Goal: Task Accomplishment & Management: Use online tool/utility

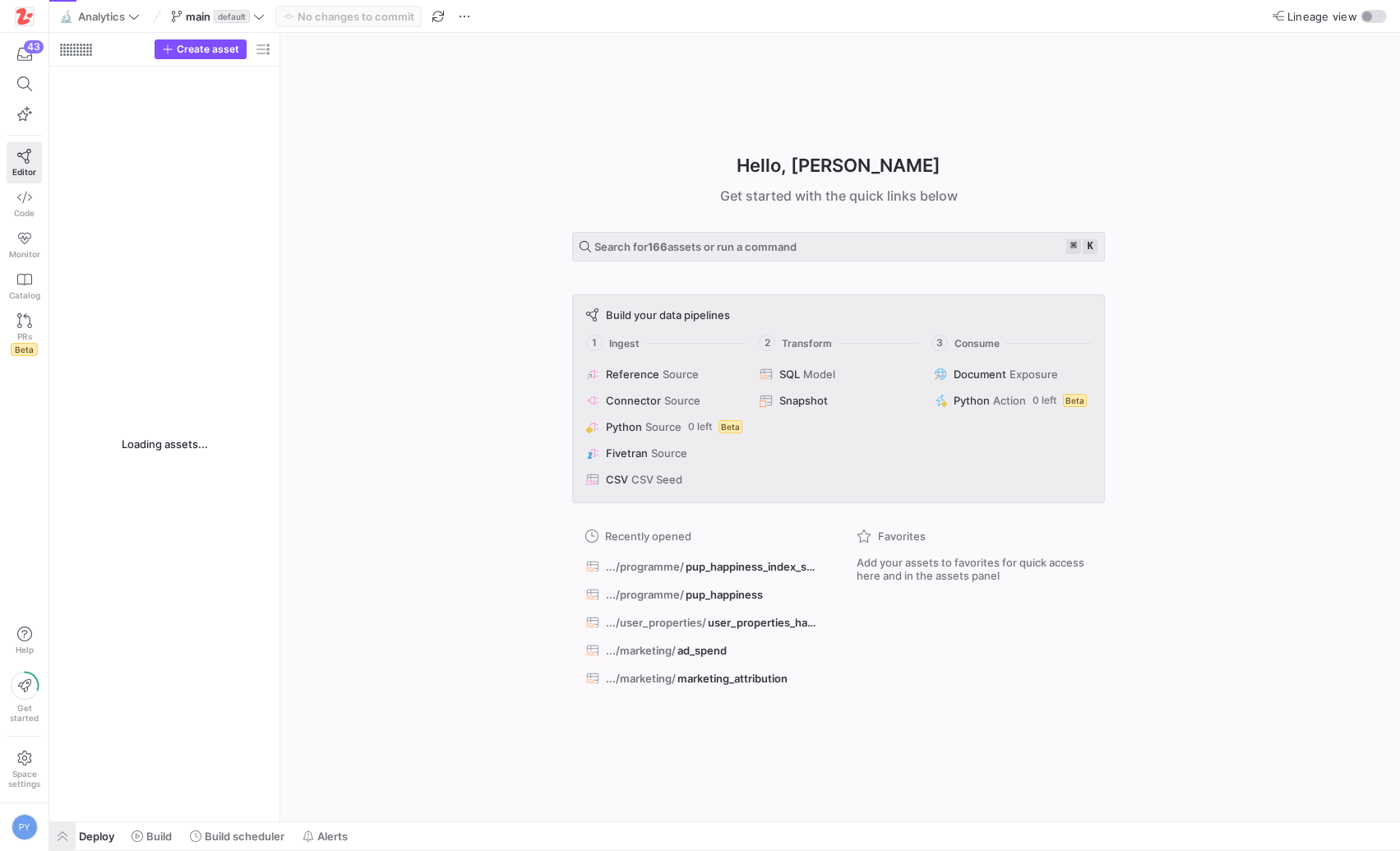
click at [62, 836] on span "button" at bounding box center [62, 836] width 26 height 28
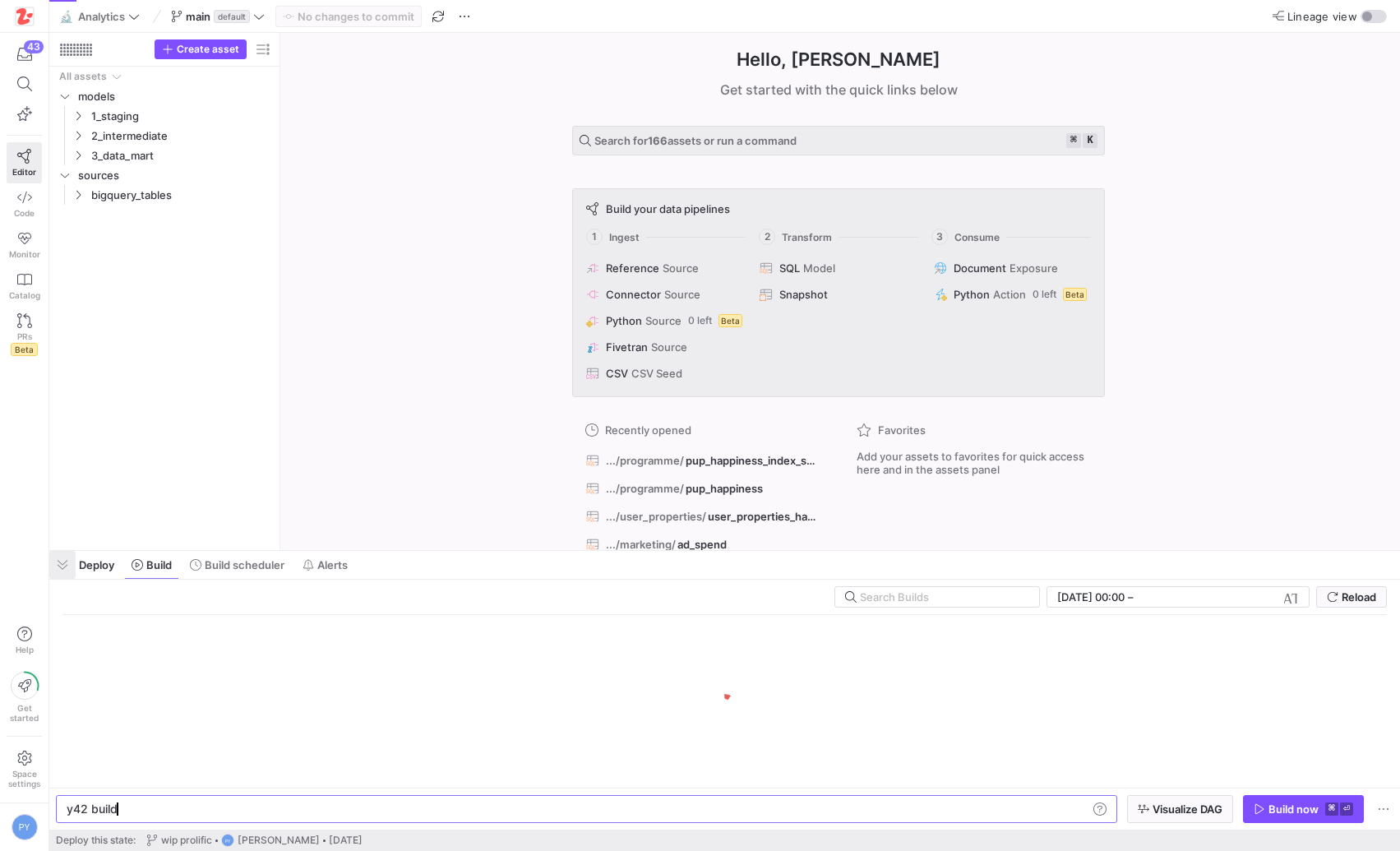
scroll to position [0, 50]
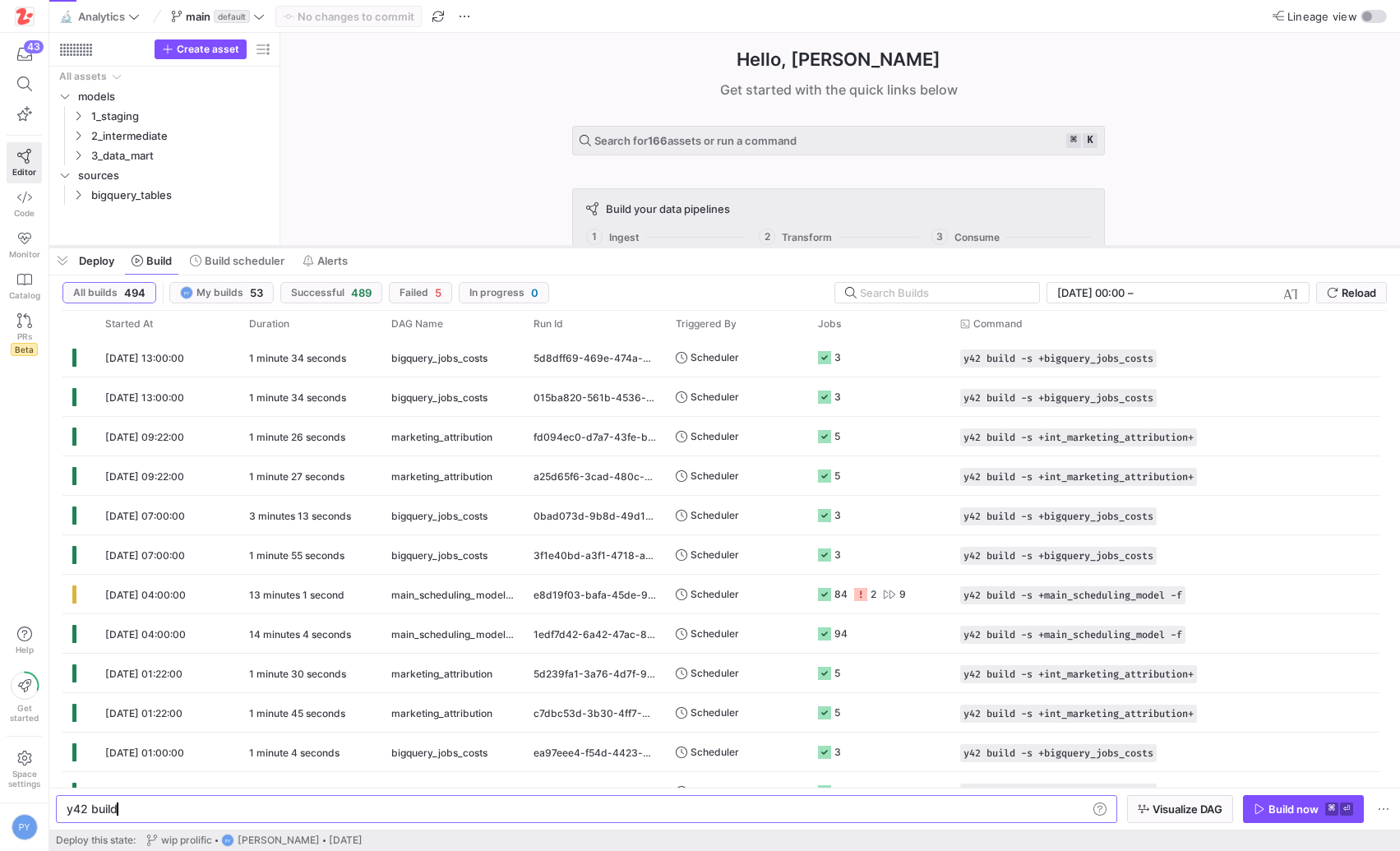
drag, startPoint x: 364, startPoint y: 553, endPoint x: 435, endPoint y: 249, distance: 312.2
click at [435, 249] on div at bounding box center [725, 247] width 1350 height 7
click at [944, 595] on div "84 2 9" at bounding box center [879, 595] width 142 height 39
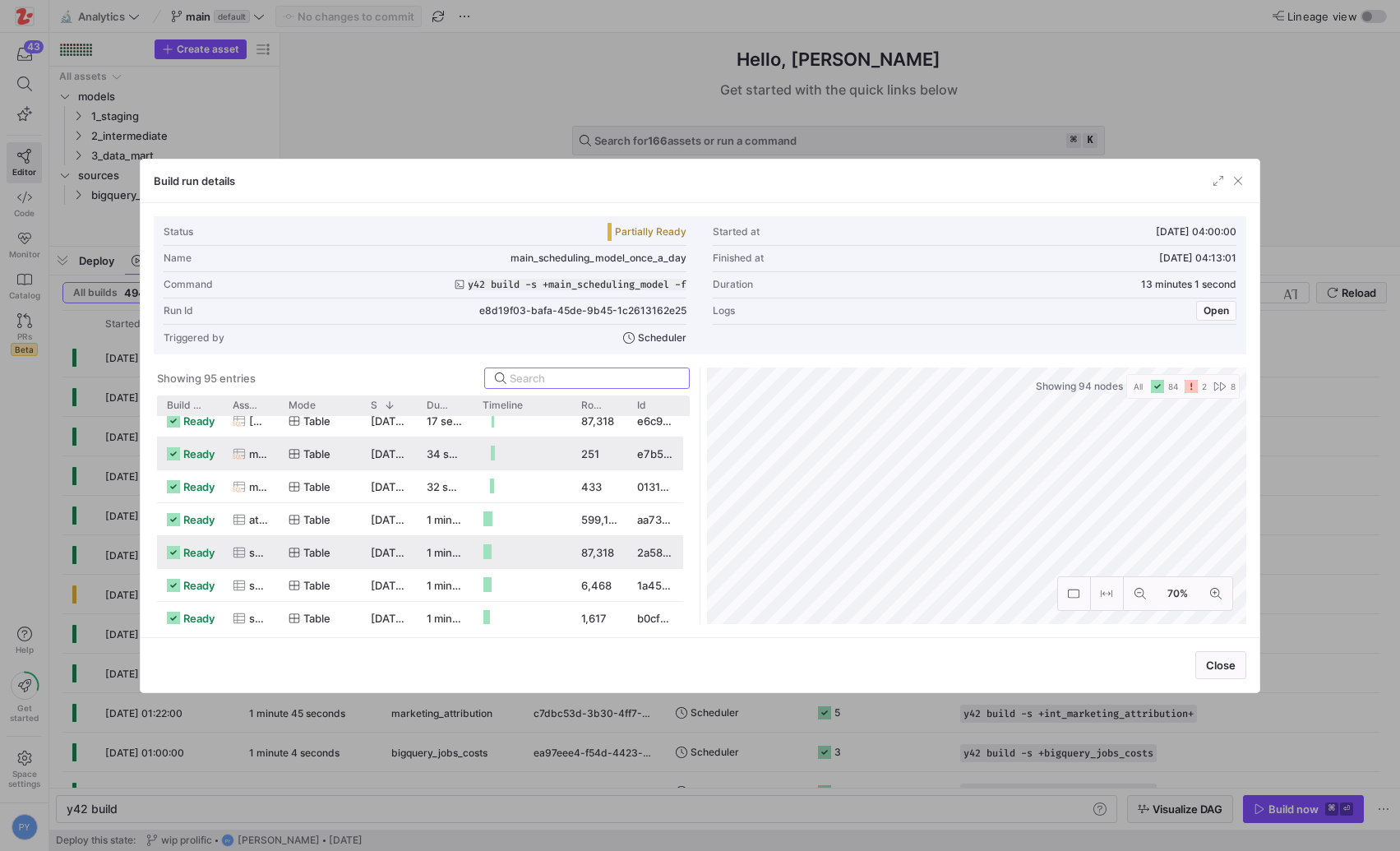
scroll to position [867, 0]
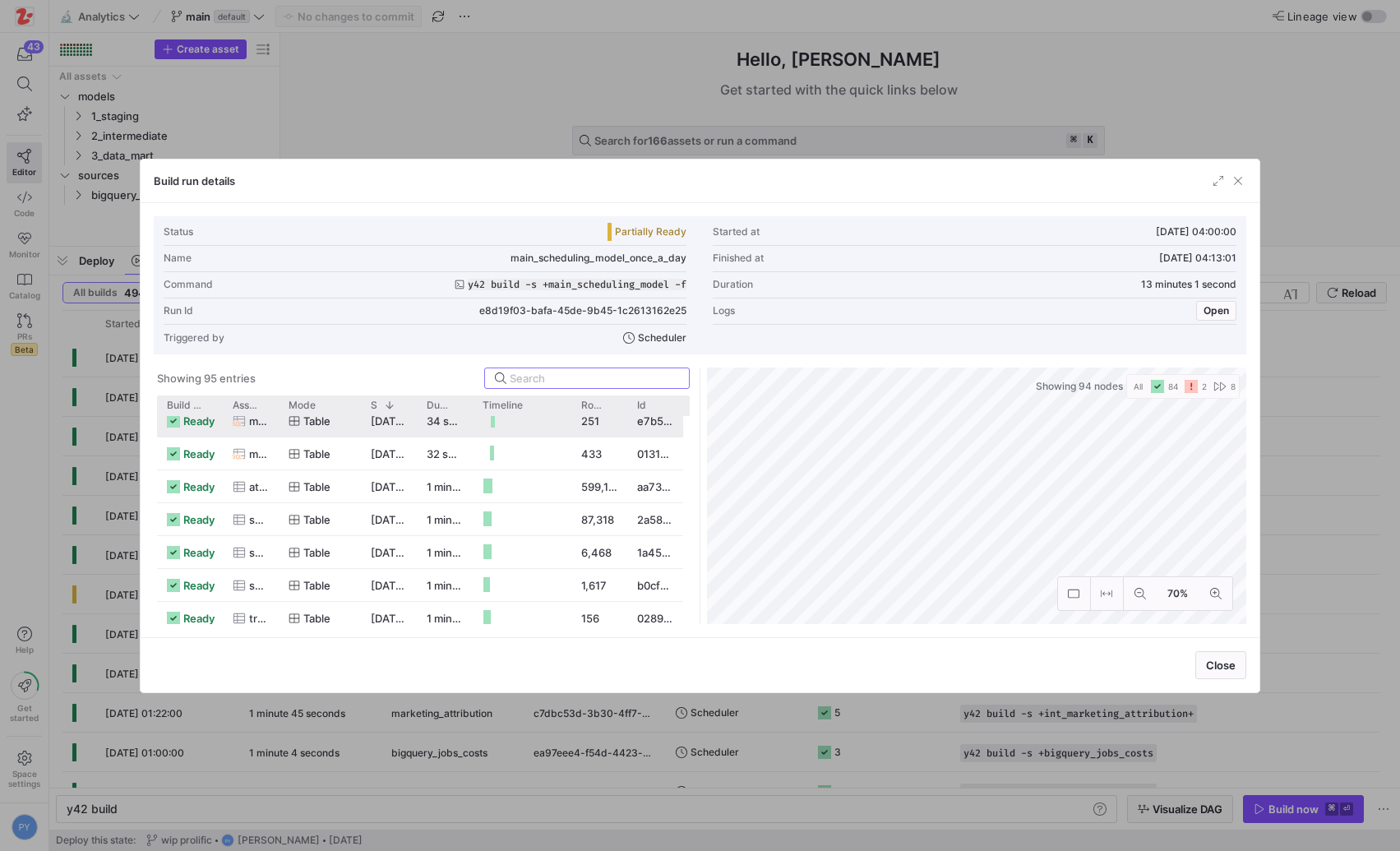
click at [200, 413] on div "Build status" at bounding box center [189, 406] width 46 height 19
click at [195, 401] on span "Build status" at bounding box center [183, 406] width 34 height 12
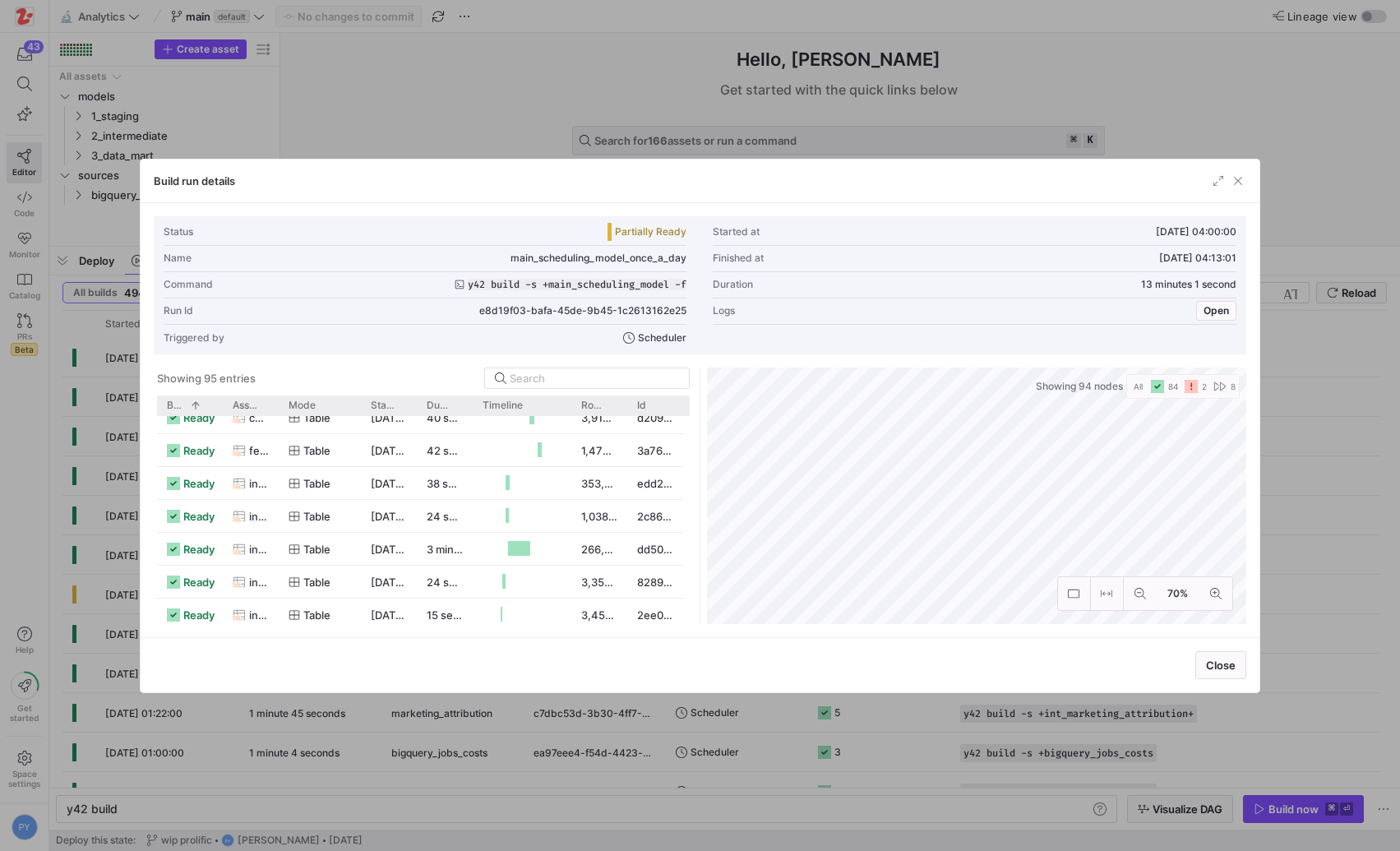
scroll to position [0, 0]
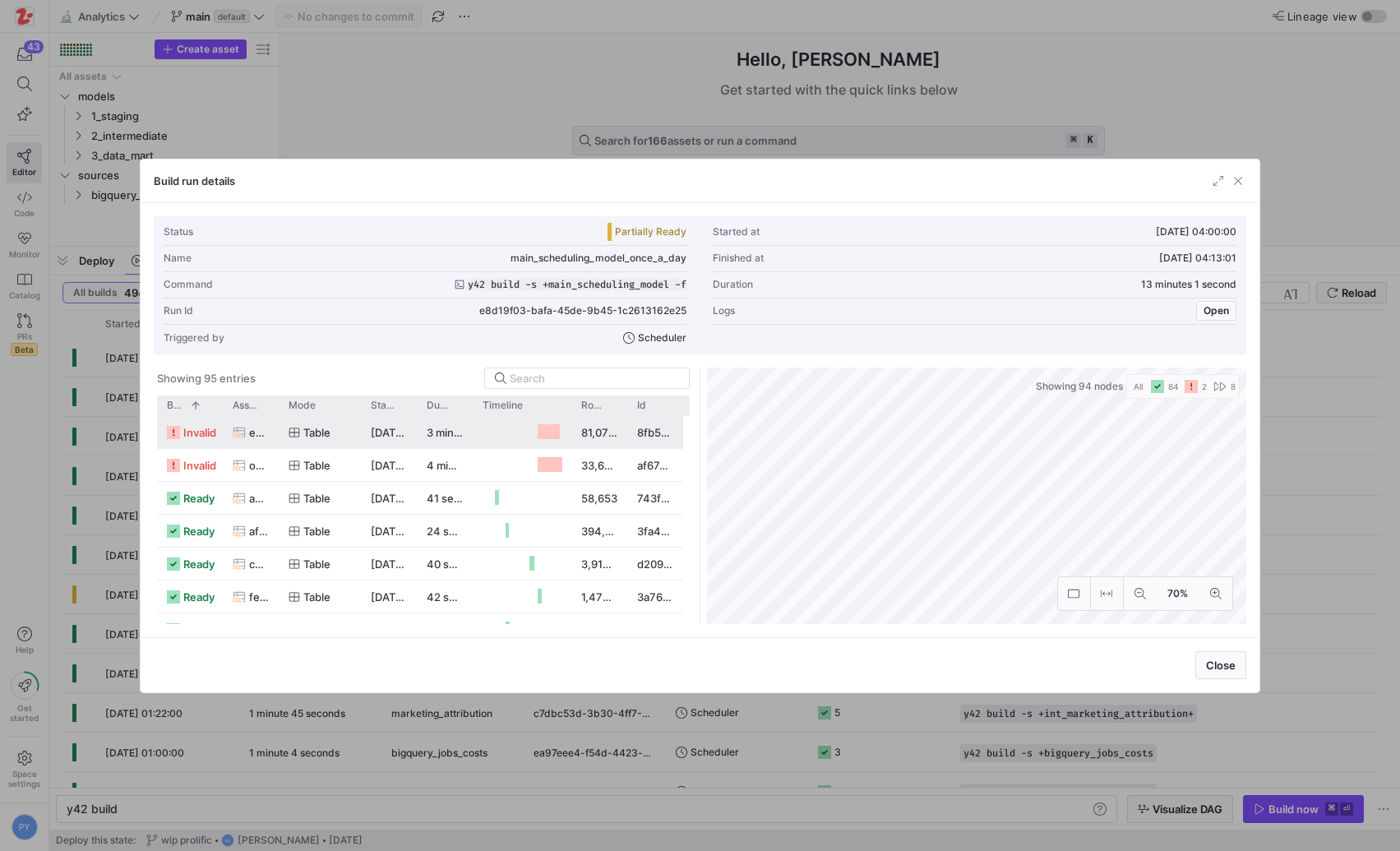
click at [197, 423] on span "invalid" at bounding box center [200, 433] width 33 height 32
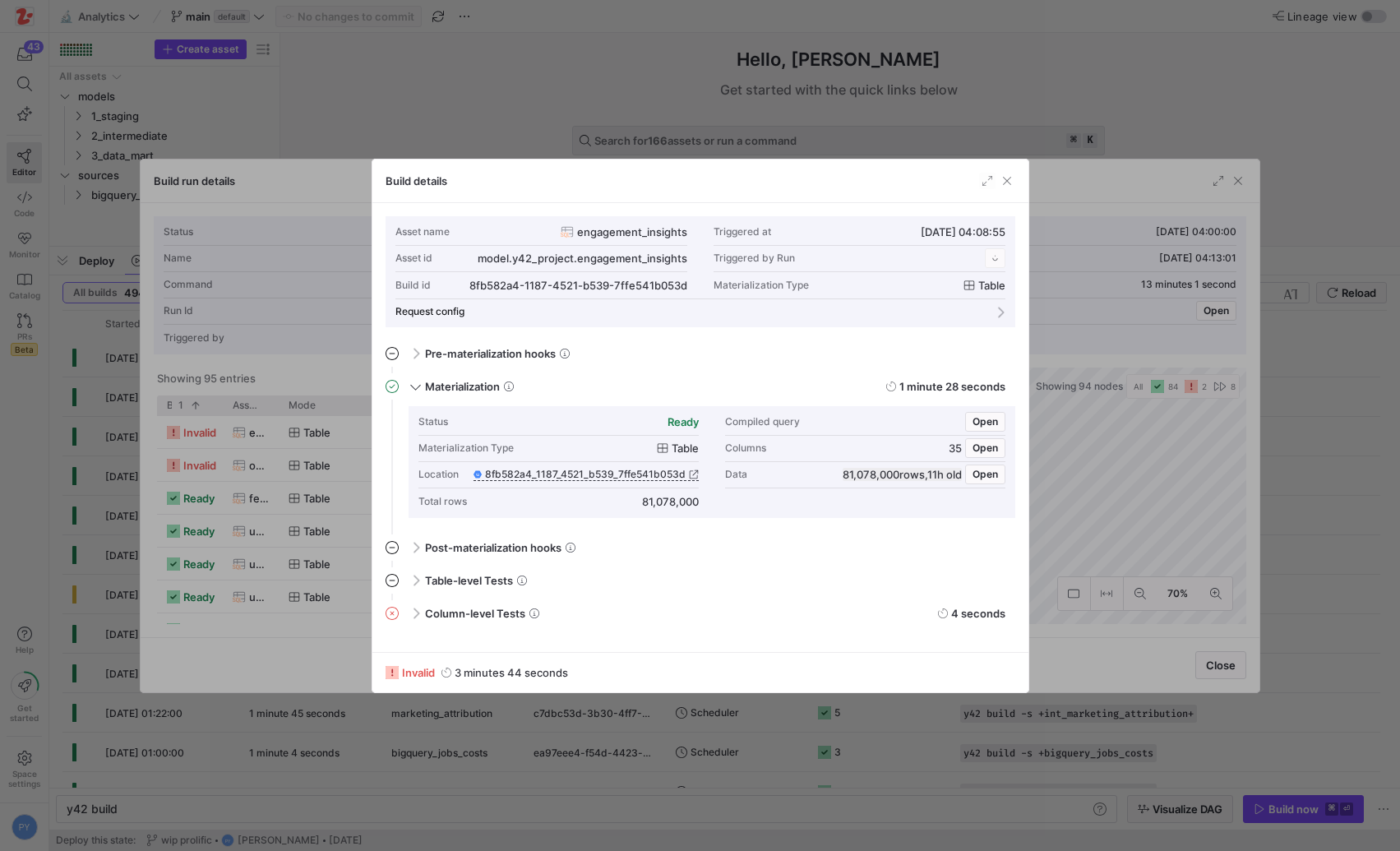
scroll to position [148, 0]
click at [418, 613] on span at bounding box center [413, 613] width 13 height 8
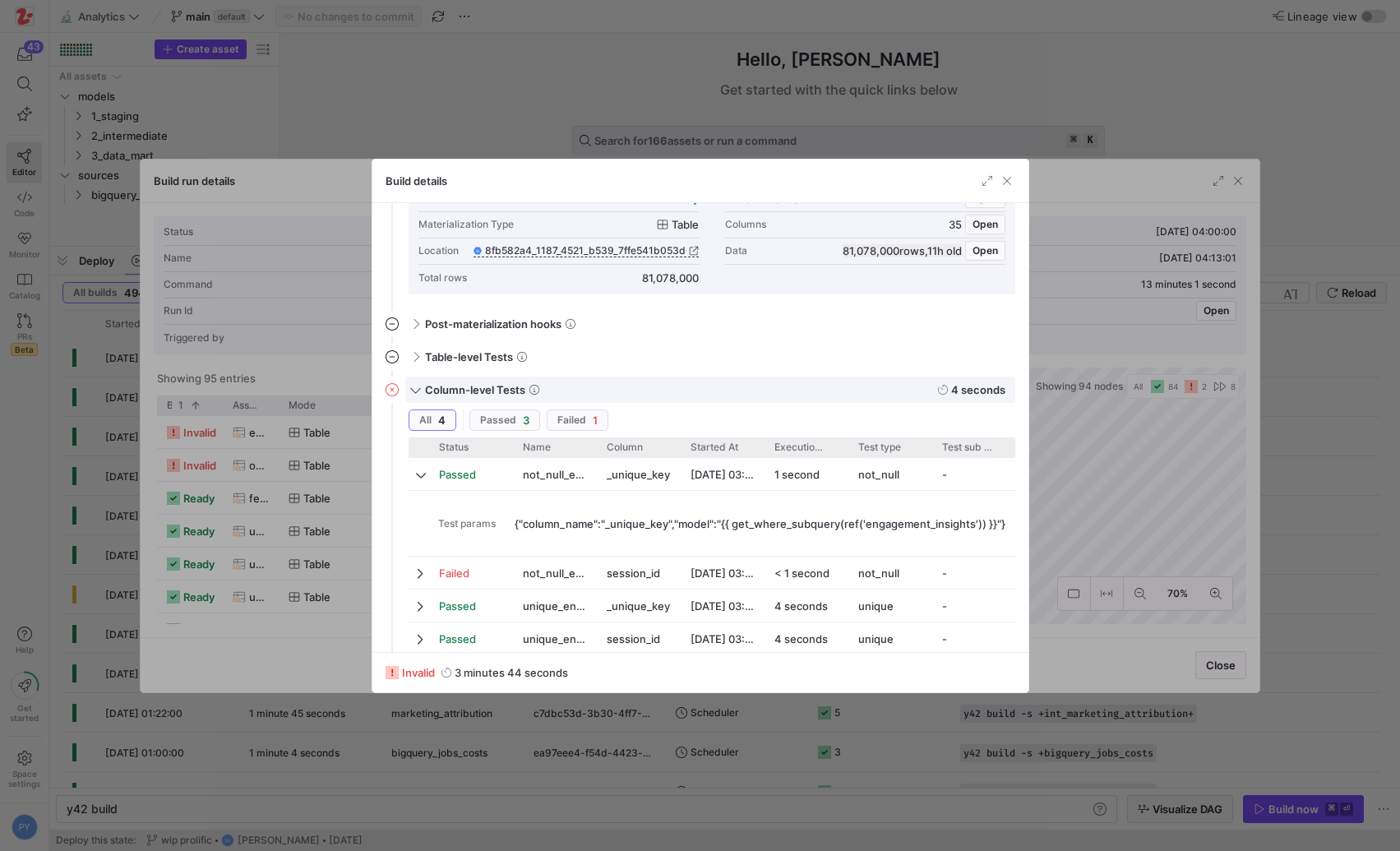
scroll to position [244, 0]
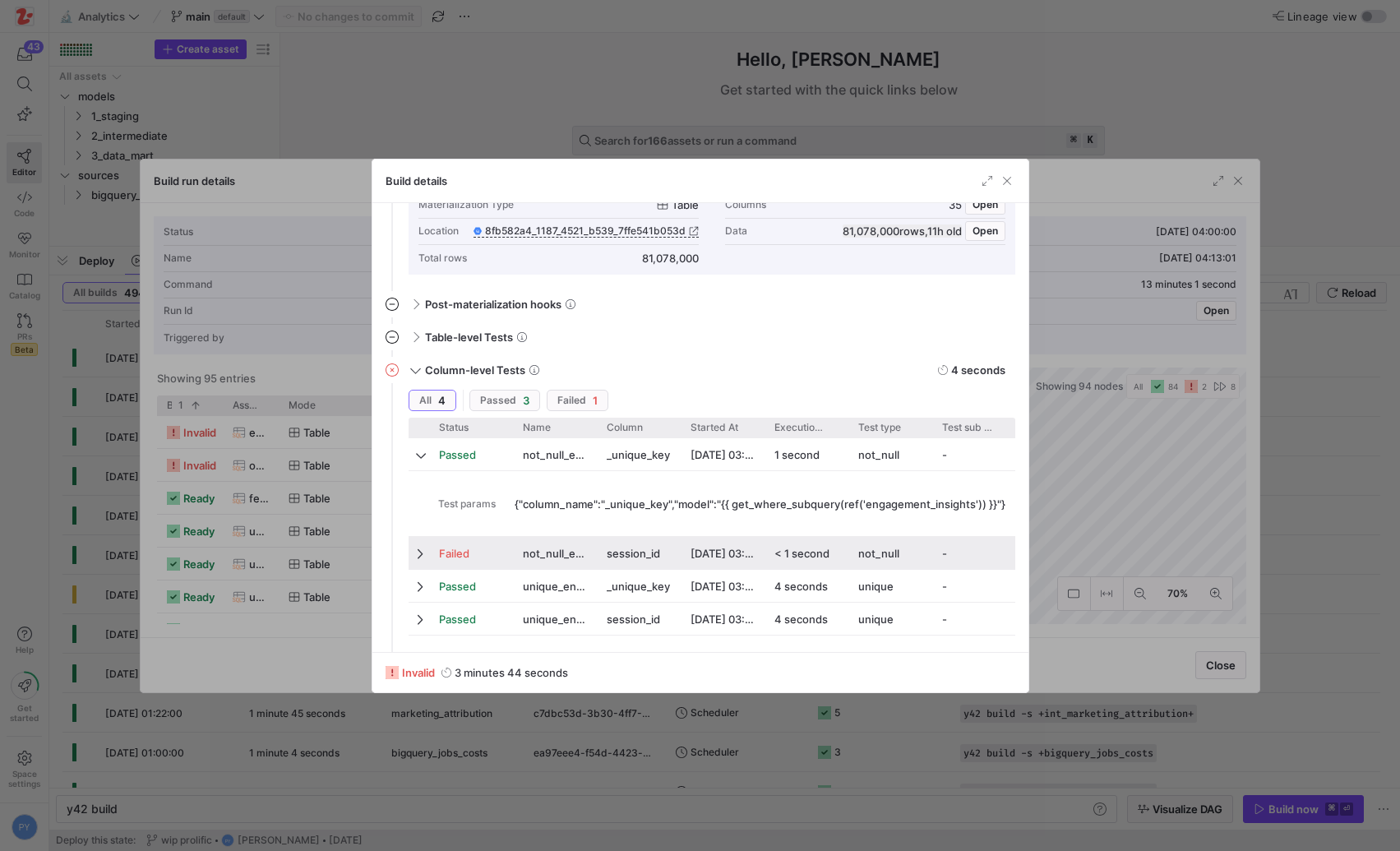
click at [424, 554] on span at bounding box center [422, 553] width 12 height 13
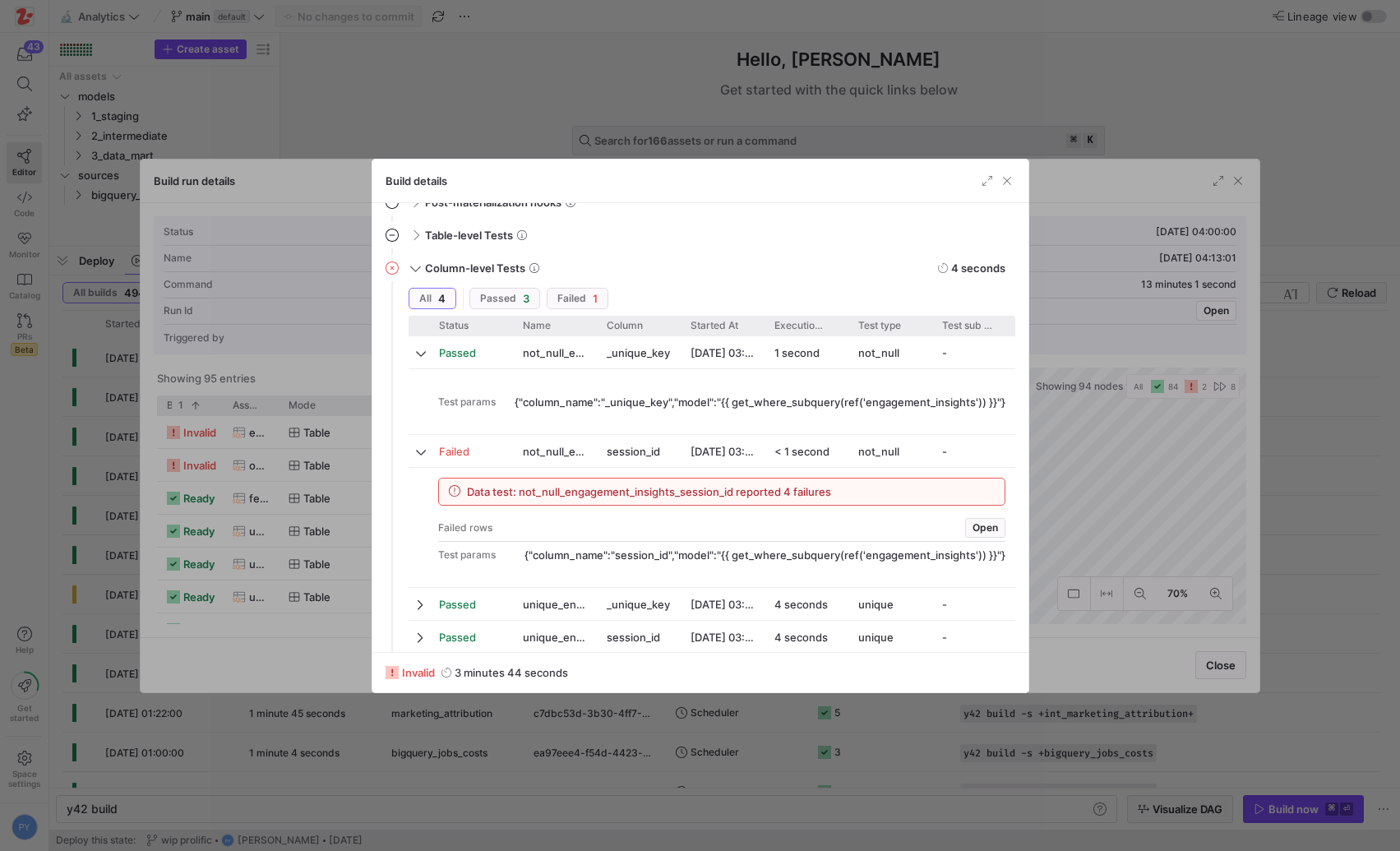
scroll to position [349, 0]
click at [222, 409] on div at bounding box center [700, 425] width 1400 height 851
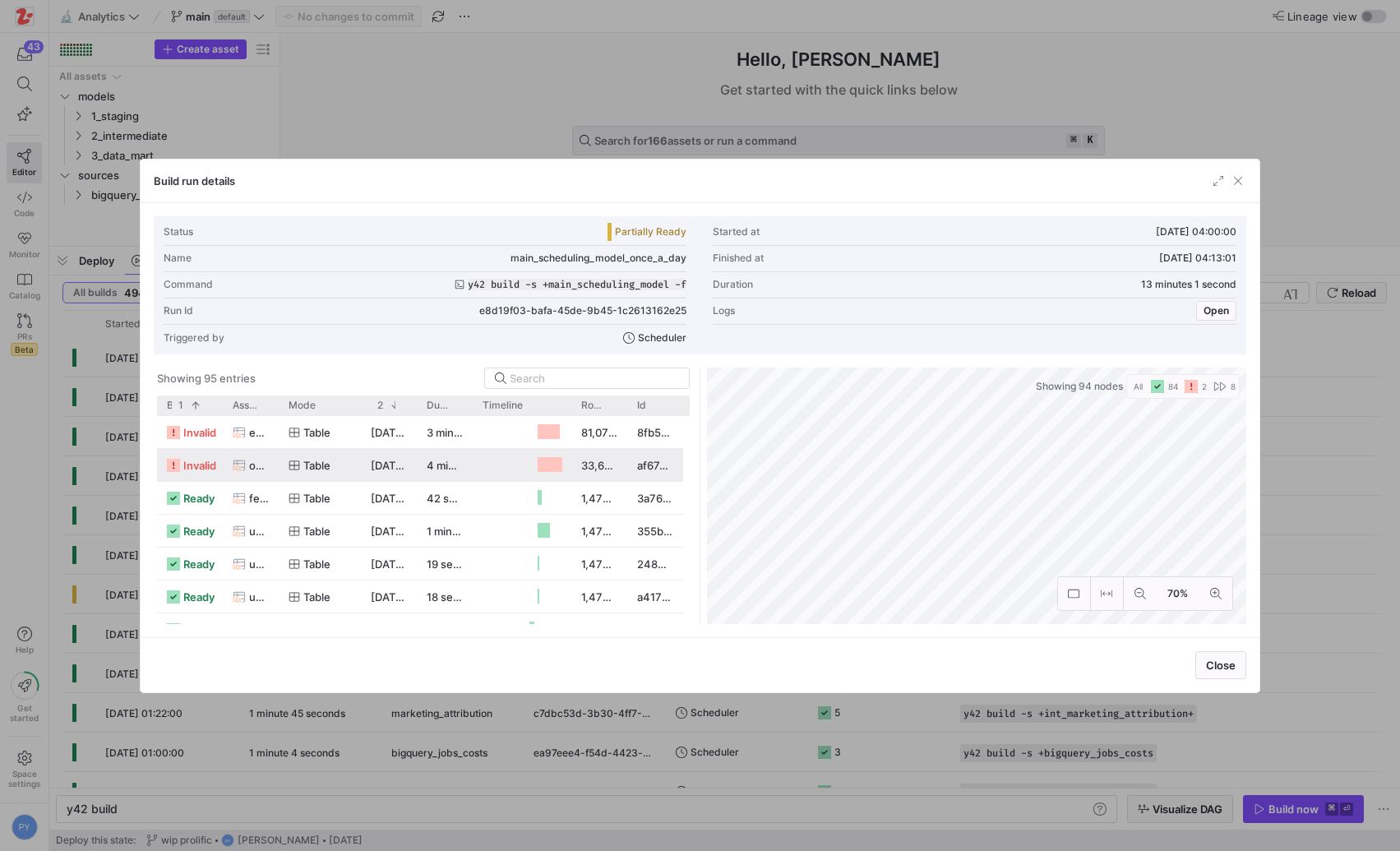
click at [210, 460] on span "invalid" at bounding box center [200, 466] width 33 height 32
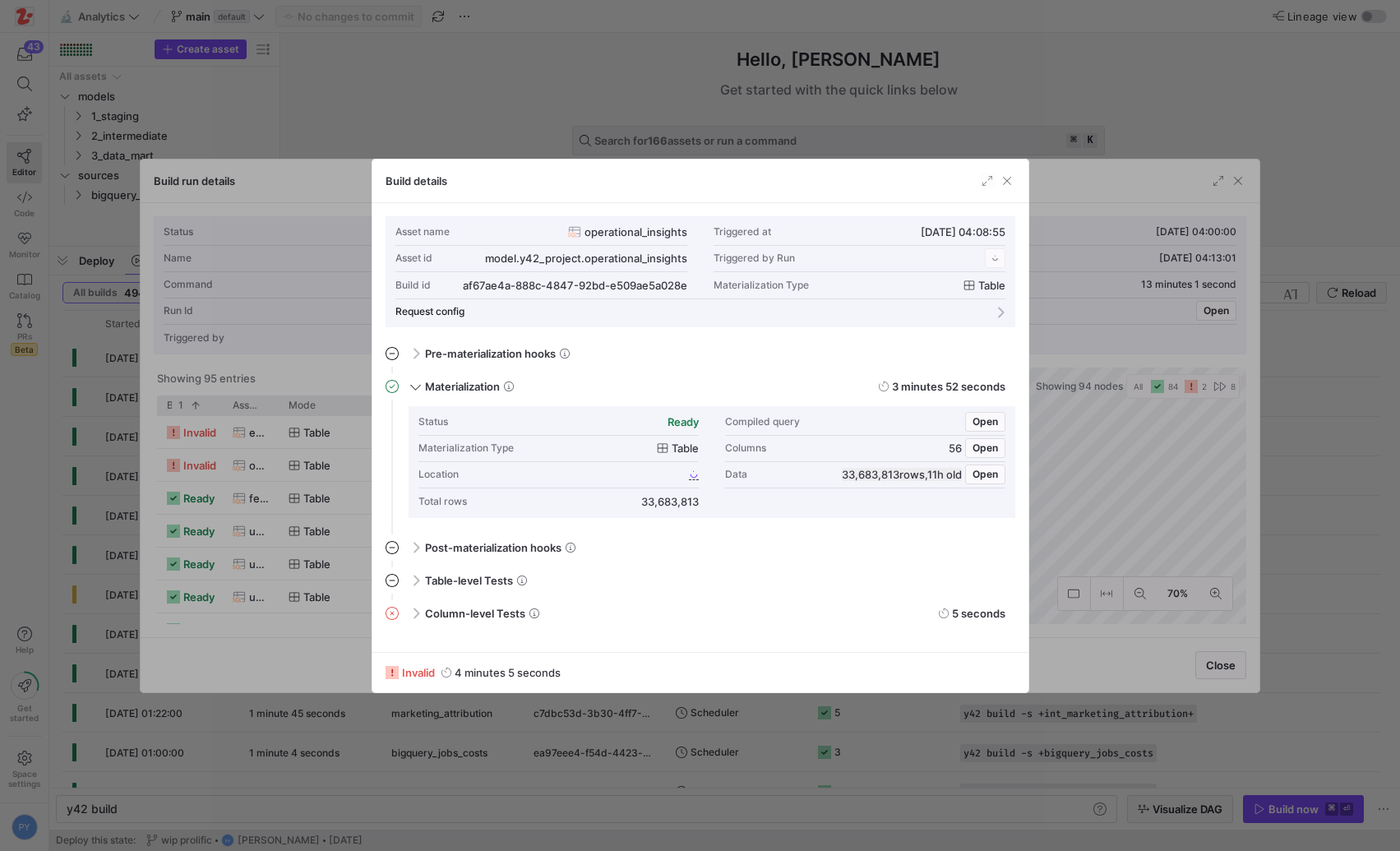
scroll to position [148, 0]
click at [431, 615] on span "Column-level Tests" at bounding box center [474, 613] width 100 height 13
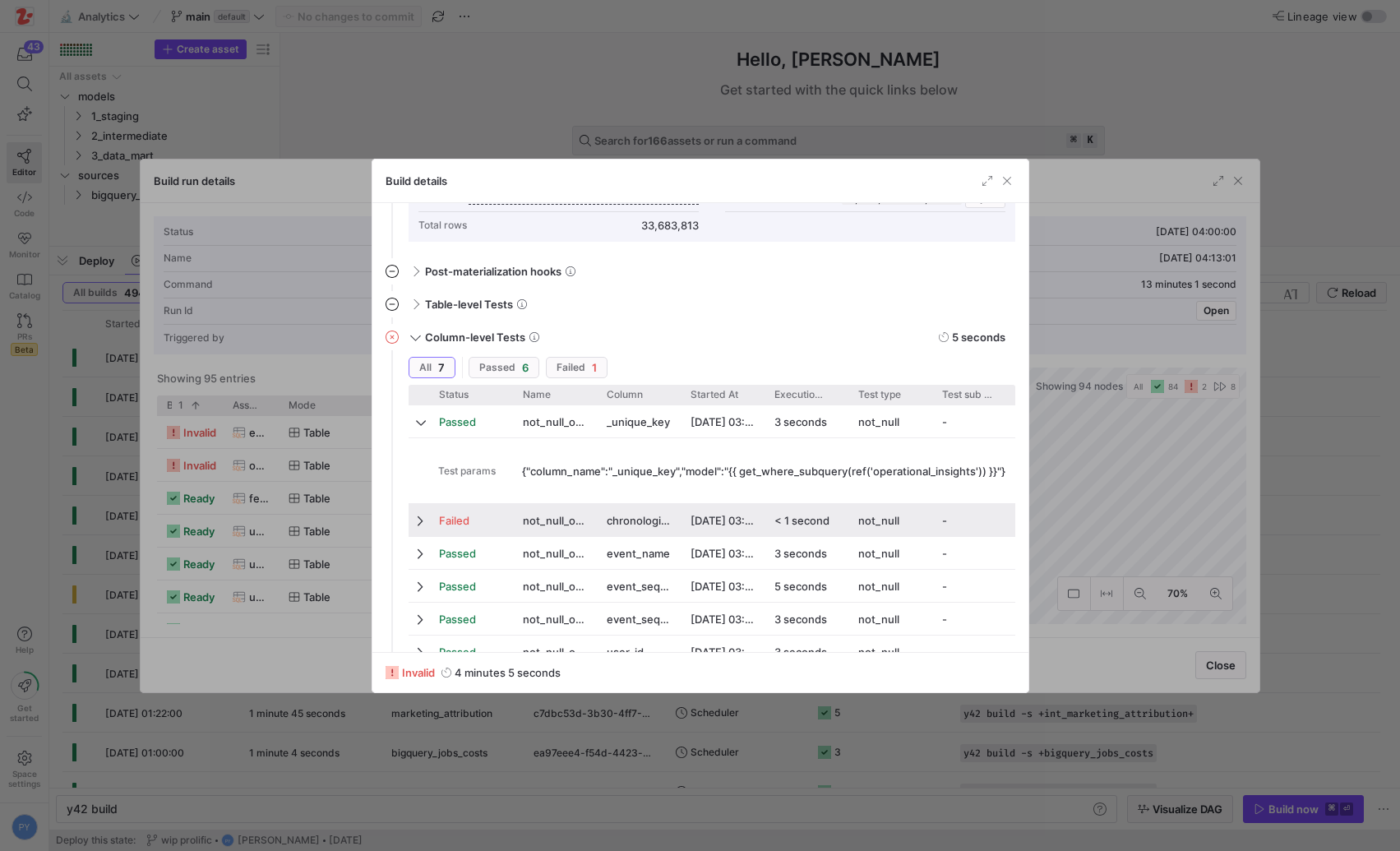
click at [470, 523] on div "Failed" at bounding box center [472, 521] width 64 height 32
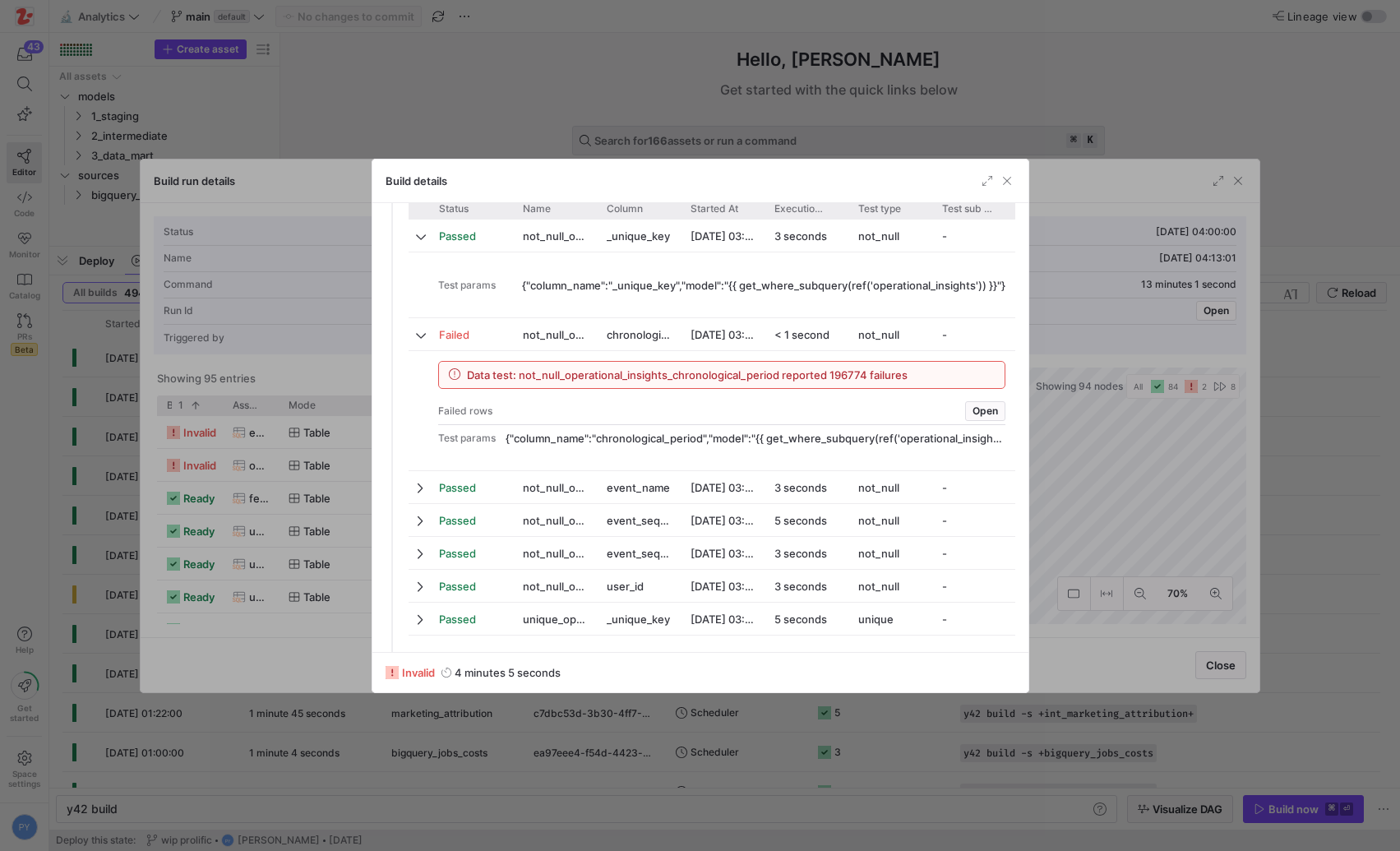
click at [192, 449] on div at bounding box center [700, 425] width 1400 height 851
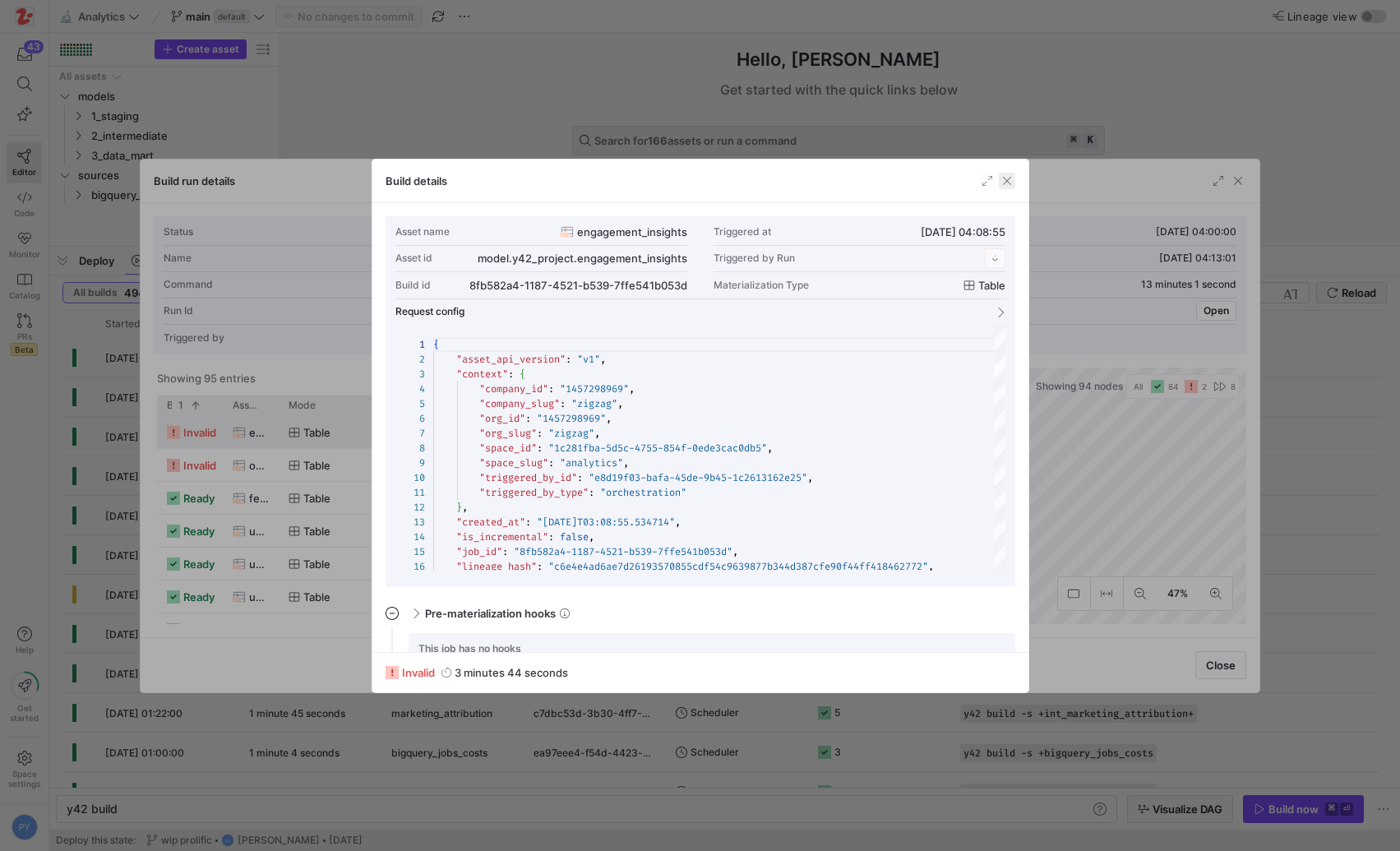
click at [1008, 181] on span "button" at bounding box center [1006, 180] width 17 height 17
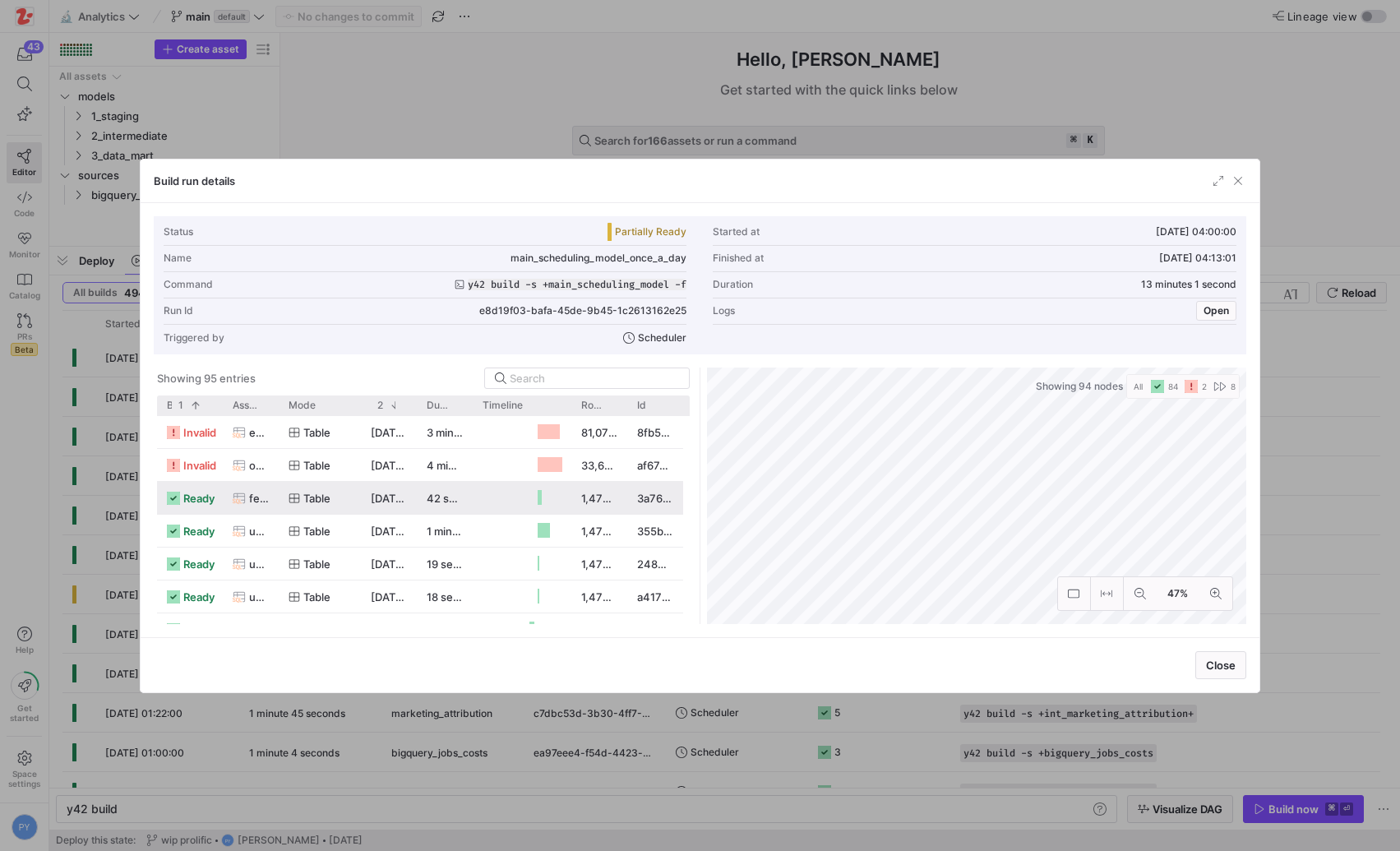
click at [1199, 178] on div "Build run details" at bounding box center [699, 181] width 1117 height 44
click at [1207, 177] on div "Build run details" at bounding box center [699, 181] width 1117 height 44
click at [1210, 177] on span "button" at bounding box center [1218, 180] width 17 height 17
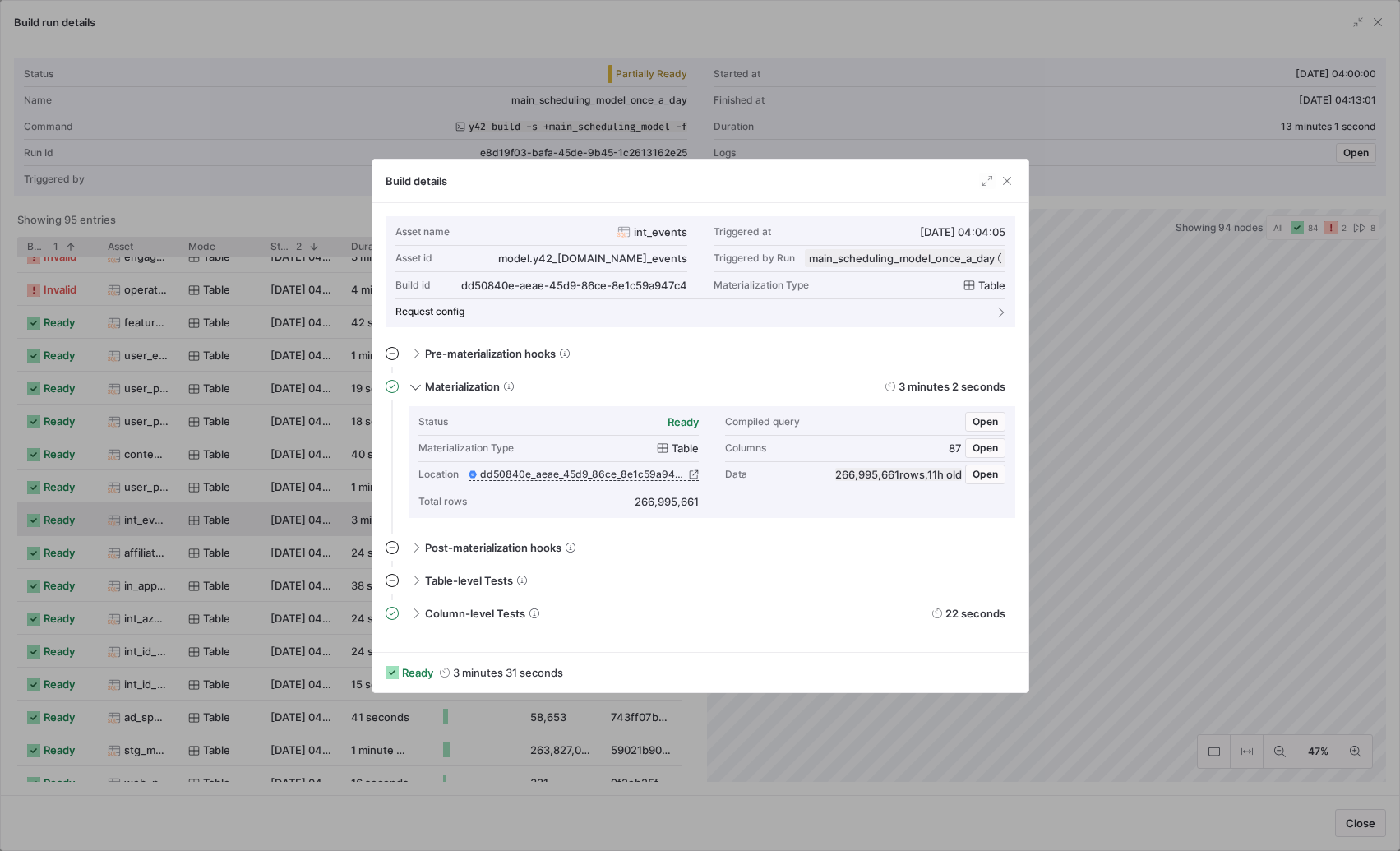
click at [1099, 303] on div at bounding box center [700, 425] width 1400 height 851
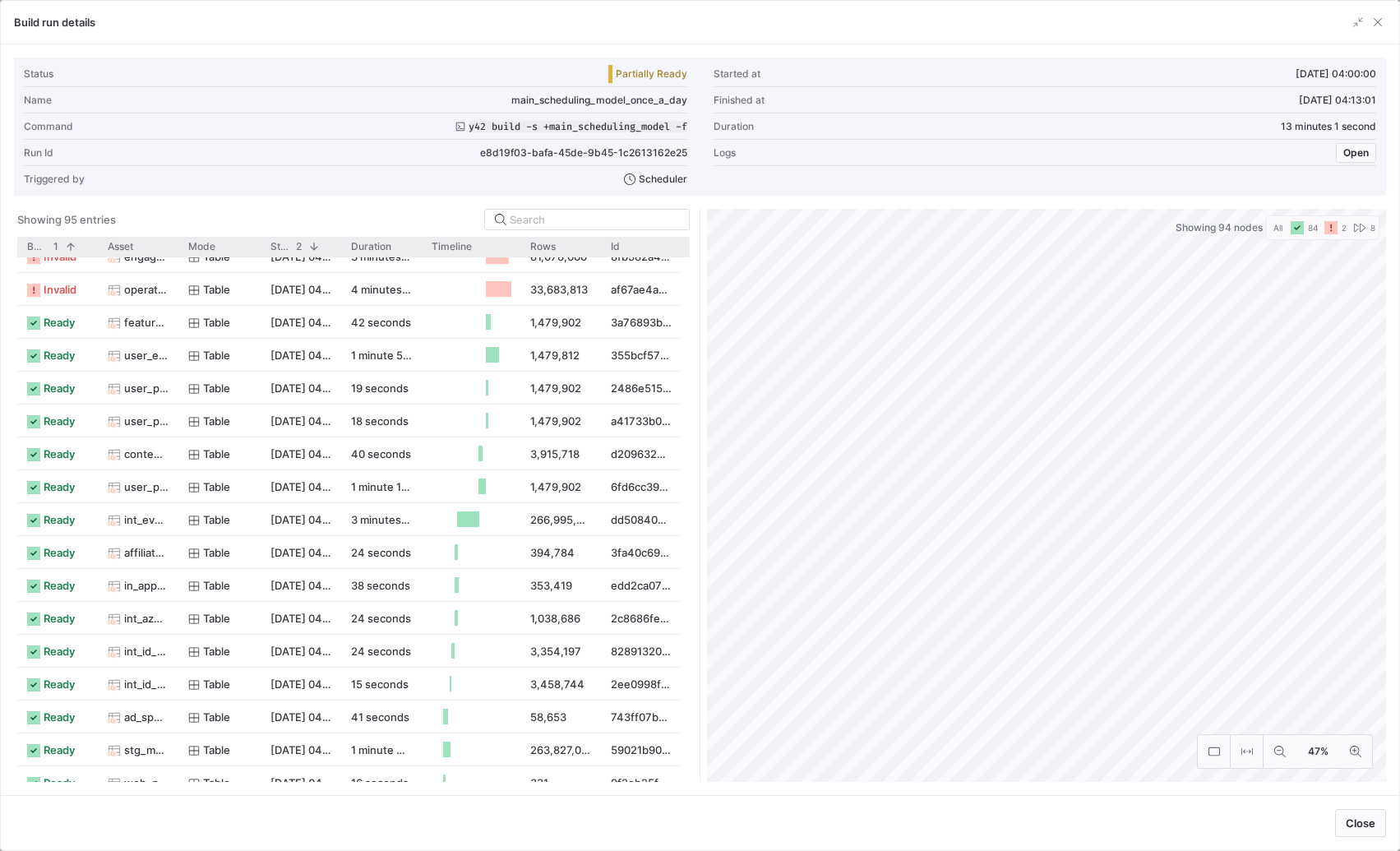
click at [1371, 13] on div "Build run details" at bounding box center [700, 22] width 1398 height 44
click at [1371, 33] on div "Build run details" at bounding box center [700, 22] width 1398 height 44
click at [1375, 29] on span "button" at bounding box center [1378, 21] width 17 height 17
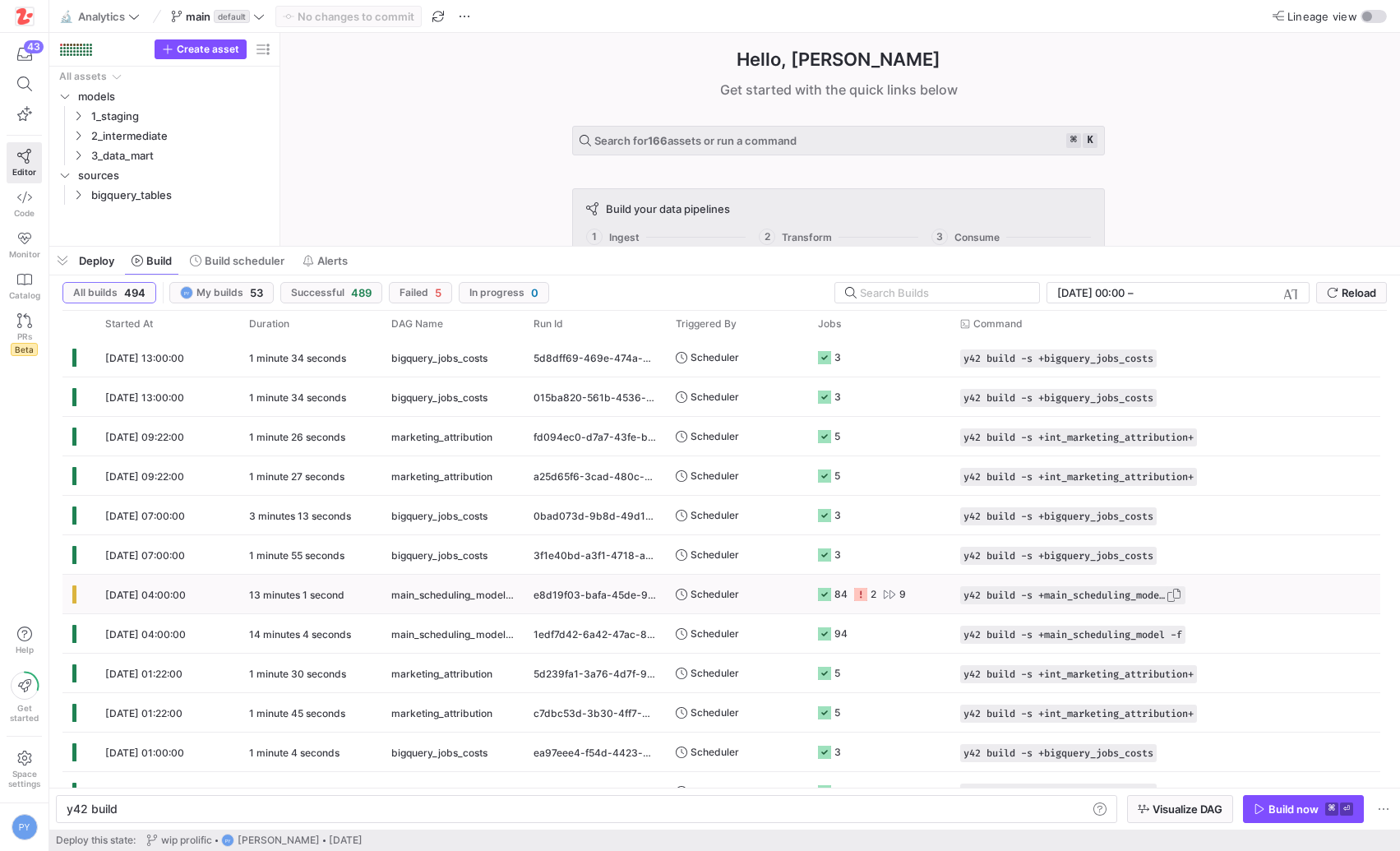
click at [1178, 594] on span "Press SPACE to select this row." at bounding box center [1173, 595] width 17 height 17
click at [523, 811] on div "y42 build" at bounding box center [577, 808] width 1021 height 13
click at [55, 260] on span "button" at bounding box center [62, 260] width 26 height 28
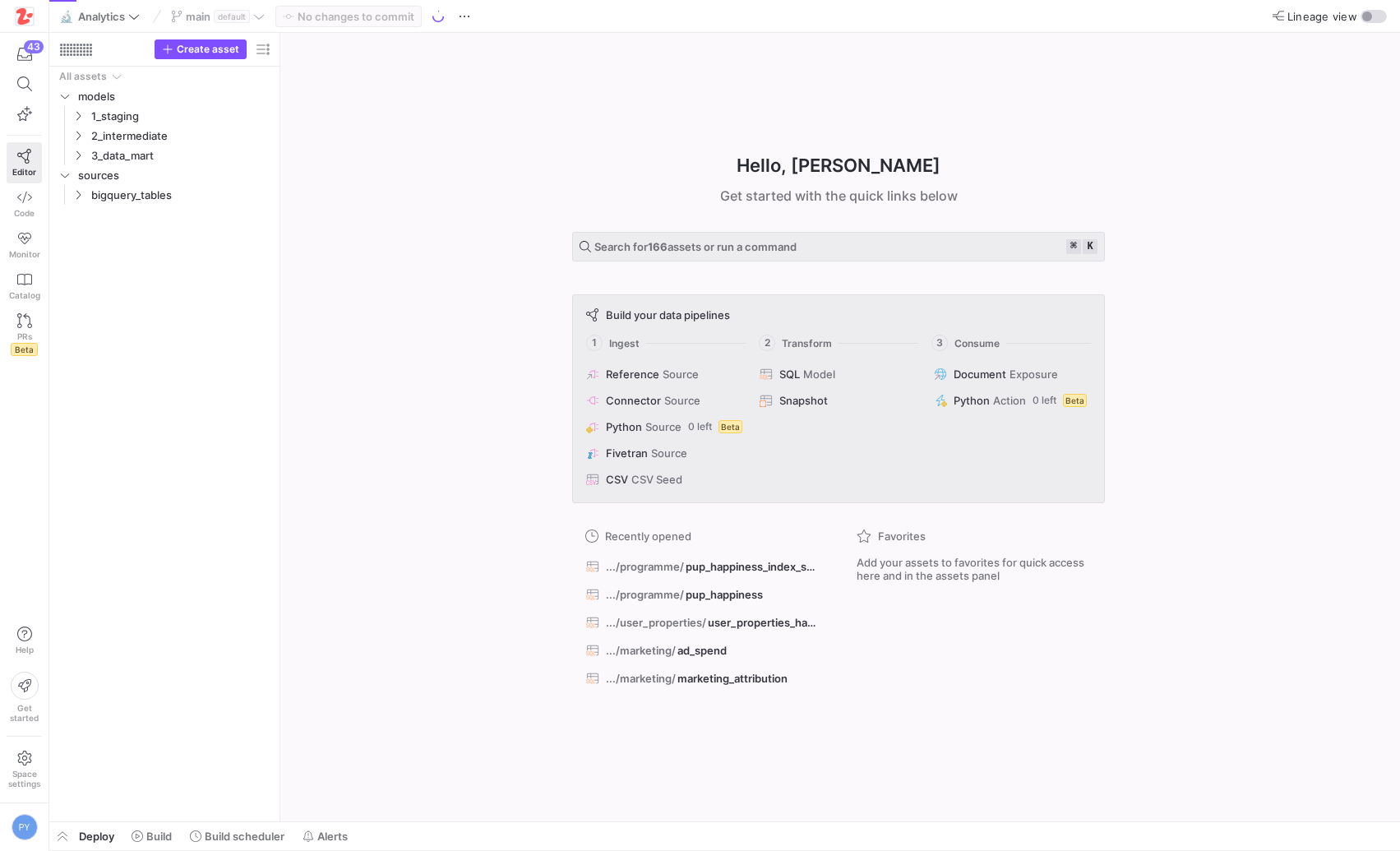
click at [268, 22] on div "main default" at bounding box center [217, 17] width 102 height 21
click at [263, 20] on icon at bounding box center [259, 17] width 12 height 12
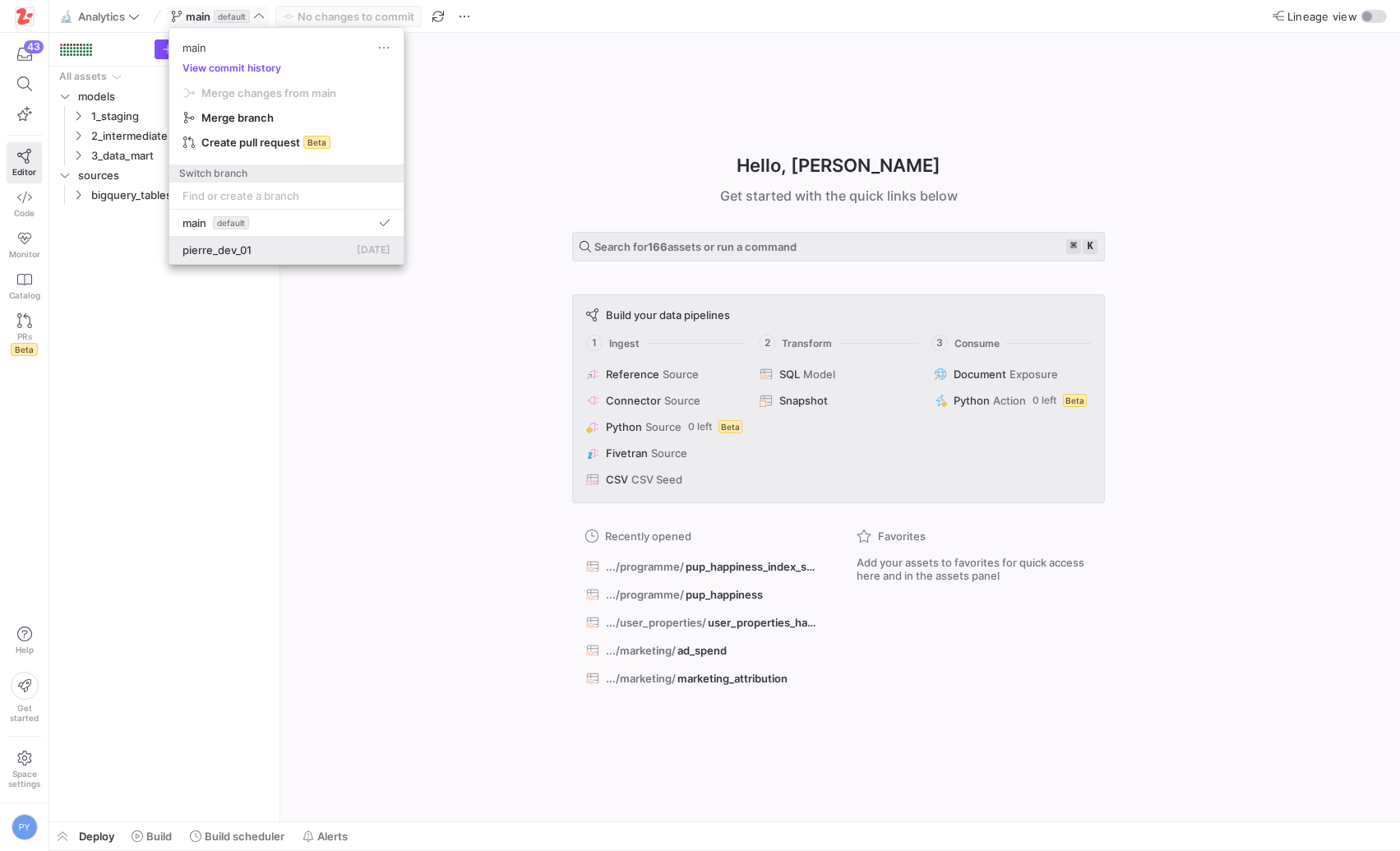
click at [253, 245] on div "pierre_dev_01 1 Sept 2025" at bounding box center [285, 250] width 208 height 13
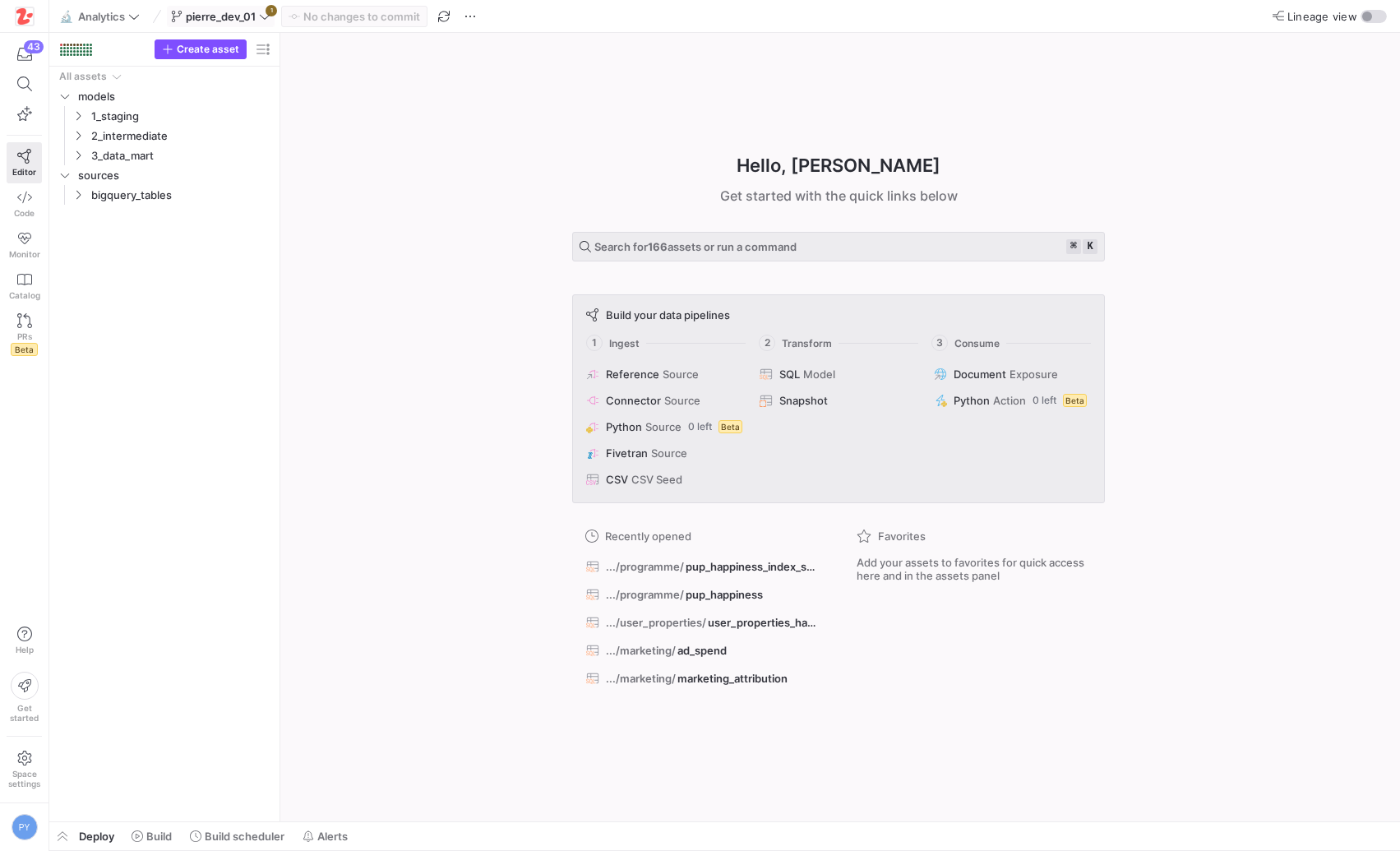
click at [264, 15] on icon at bounding box center [265, 17] width 12 height 12
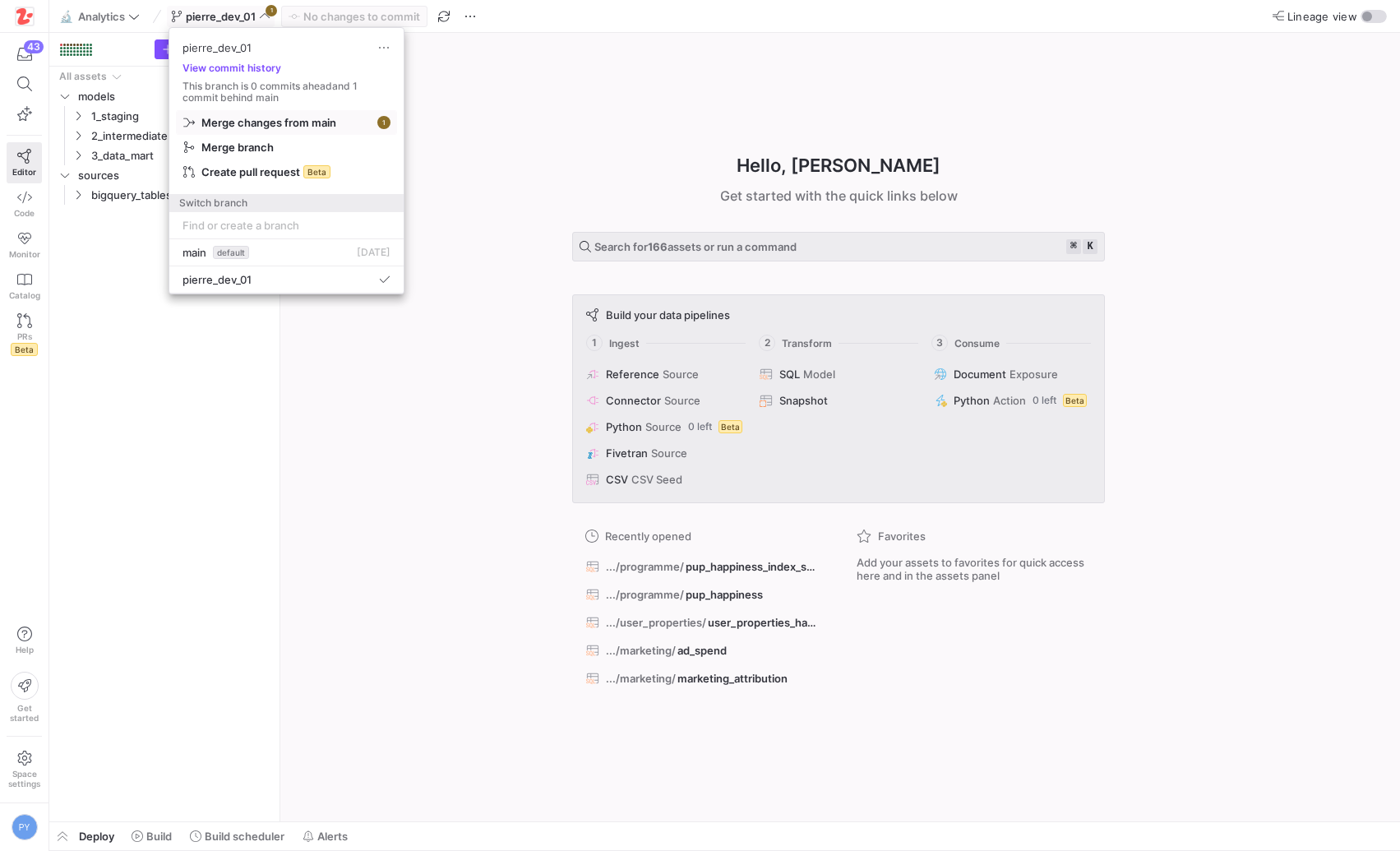
click at [272, 120] on span "Merge changes from main" at bounding box center [269, 122] width 134 height 13
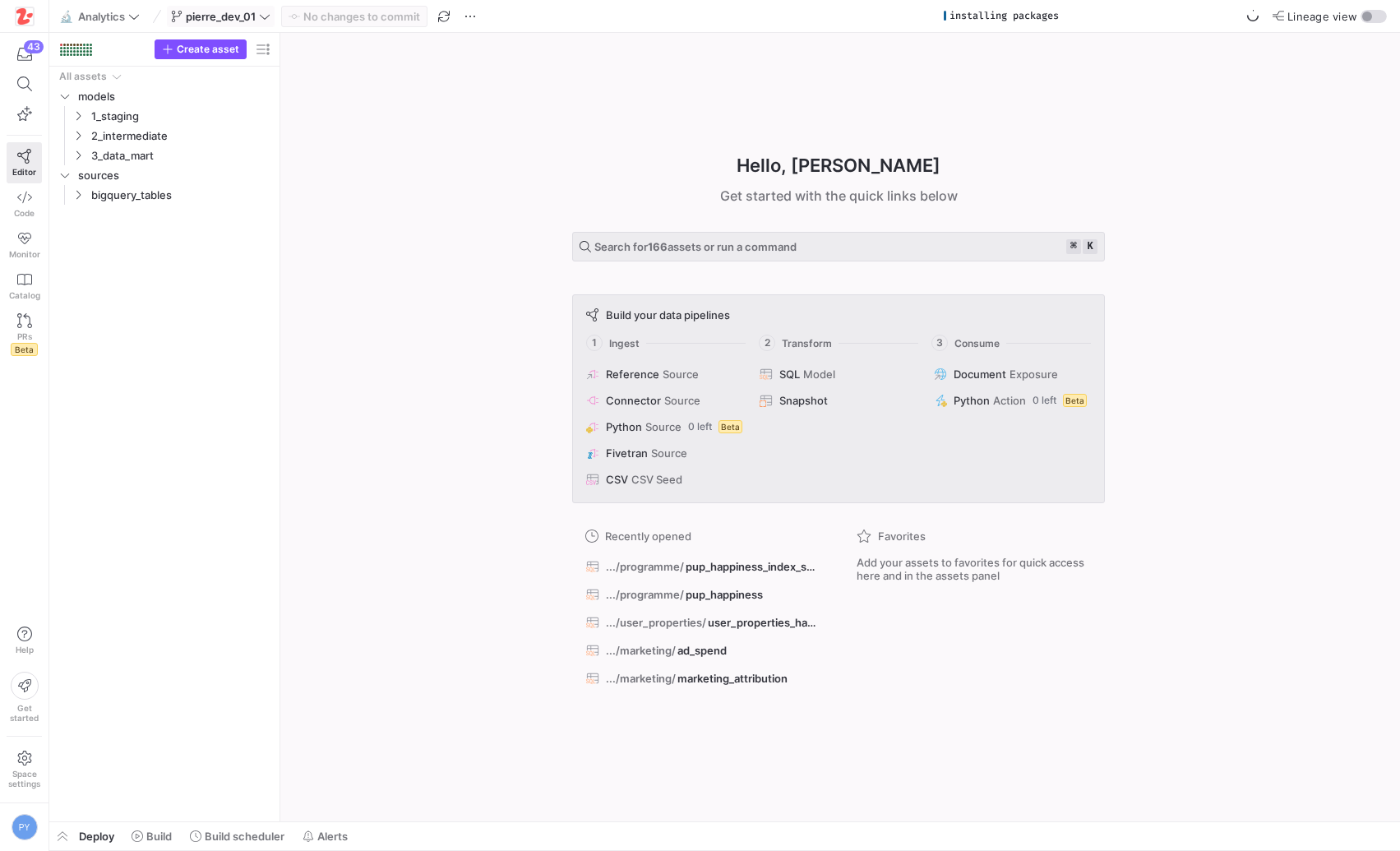
click at [963, 136] on div "Hello, Pierre ✨ Get started with the quick links below Search for 166 assets or…" at bounding box center [838, 427] width 1103 height 789
click at [259, 23] on span at bounding box center [220, 17] width 106 height 19
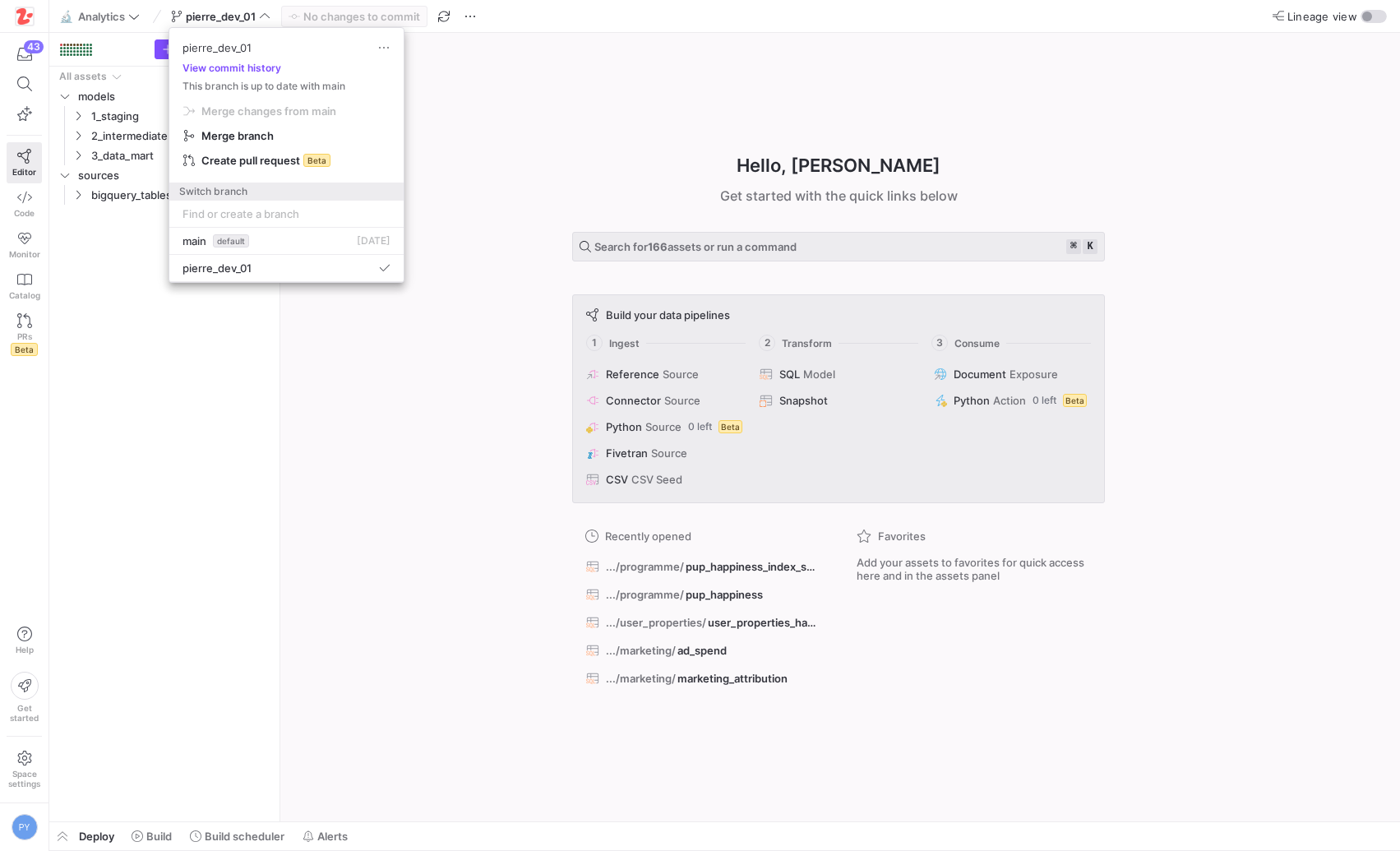
click at [219, 396] on div at bounding box center [700, 425] width 1400 height 851
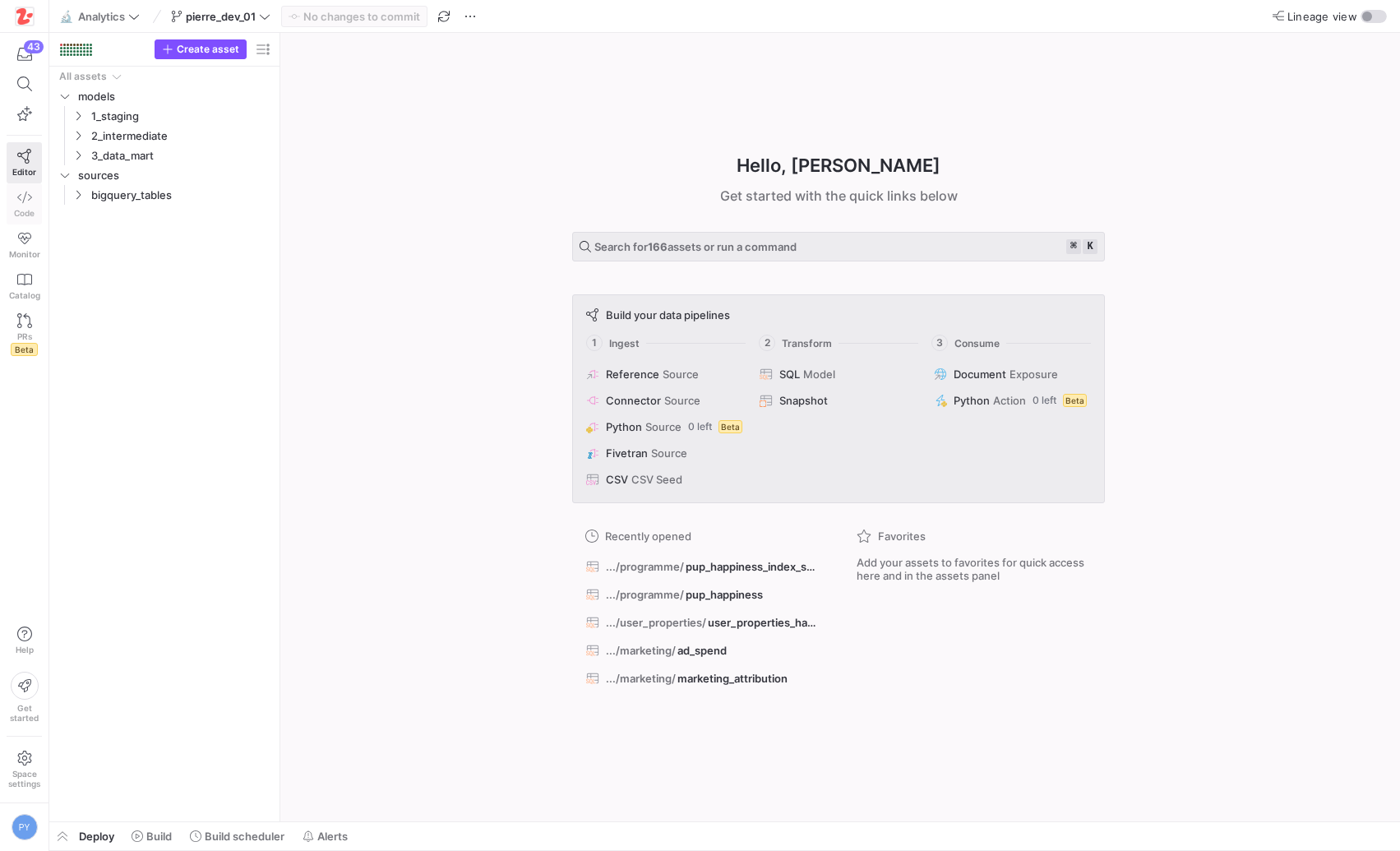
click at [19, 214] on span "Code" at bounding box center [23, 213] width 20 height 10
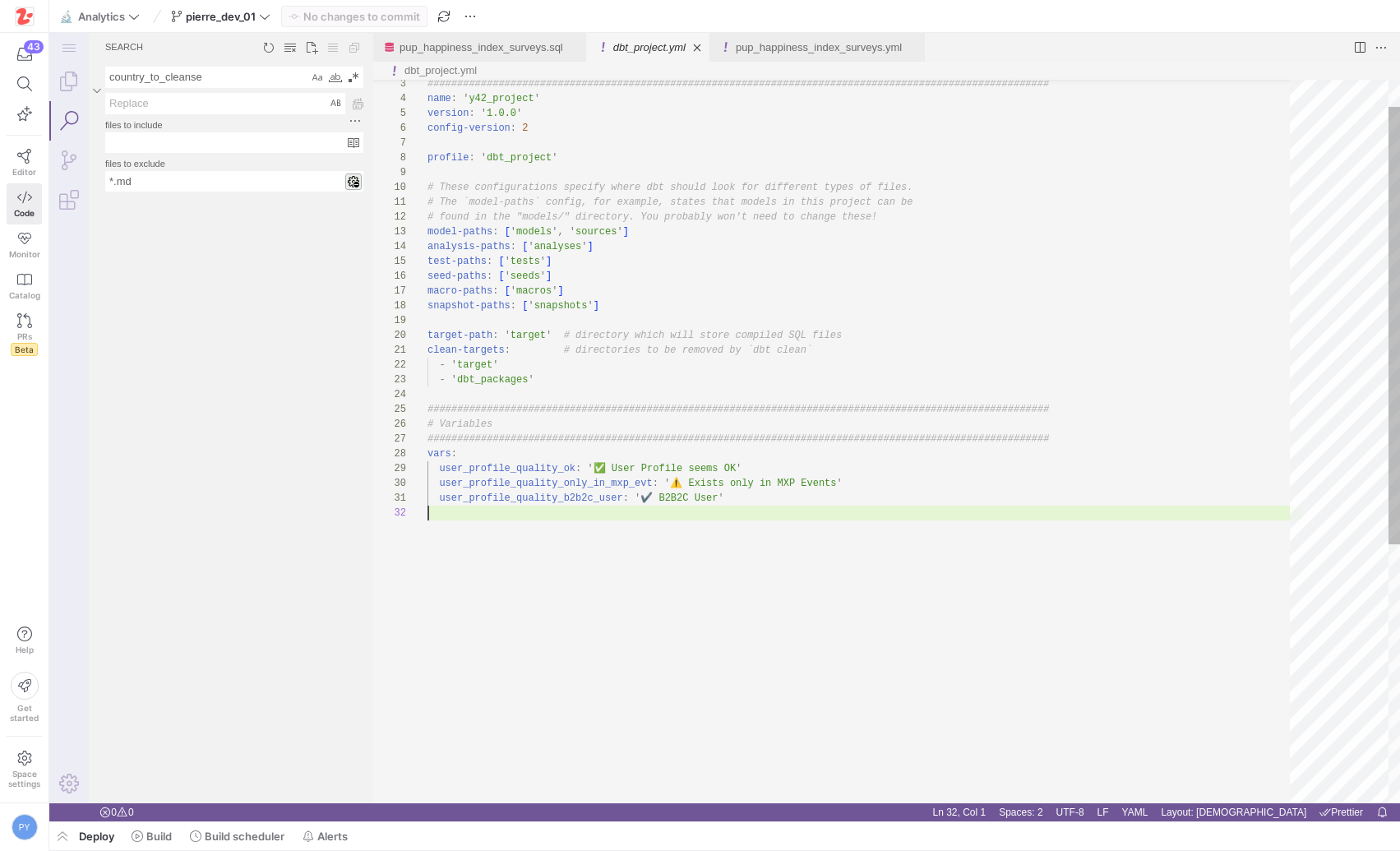
scroll to position [15, 0]
click at [287, 603] on div "Search" at bounding box center [231, 500] width 284 height 608
click at [410, 629] on div "3 4 5 6 7 8 9 10 11 12 13 14 15 16 17 18 19 20 21 22 23 24 25 26 27 28 29 30 31…" at bounding box center [400, 632] width 55 height 1195
click at [508, 606] on div "################################################## ############################…" at bounding box center [864, 632] width 874 height 1195
